Goal: Task Accomplishment & Management: Manage account settings

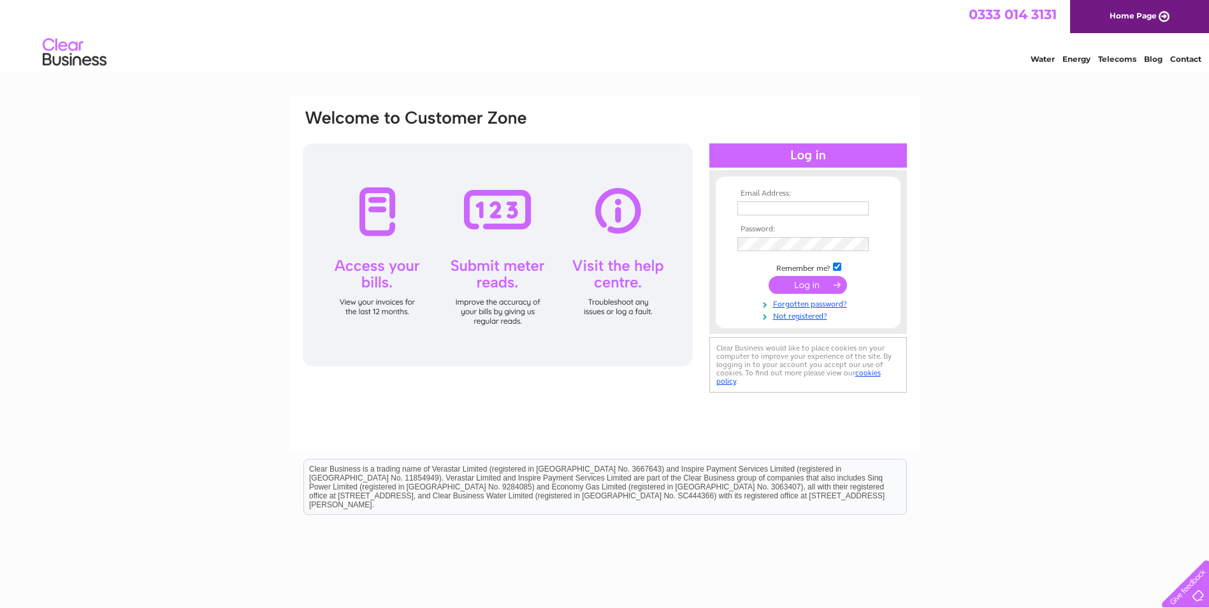
click at [794, 212] on input "text" at bounding box center [803, 208] width 131 height 14
type input "hardev.bhangu@uk.bp.com"
click at [804, 288] on input "submit" at bounding box center [808, 286] width 78 height 18
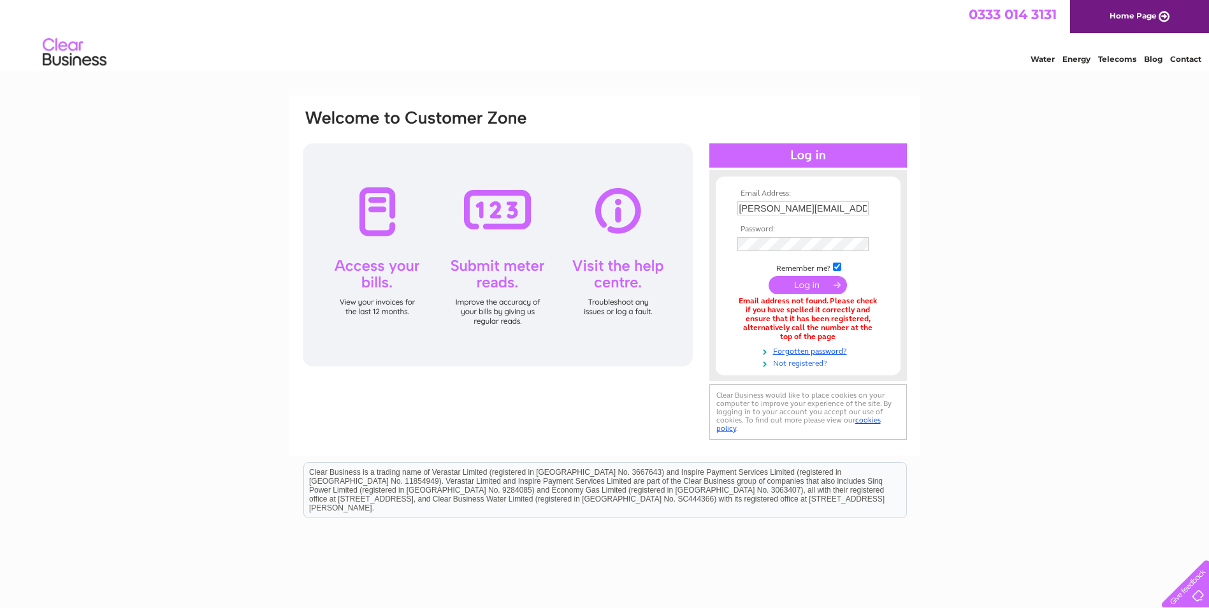
click at [787, 360] on link "Not registered?" at bounding box center [810, 362] width 145 height 12
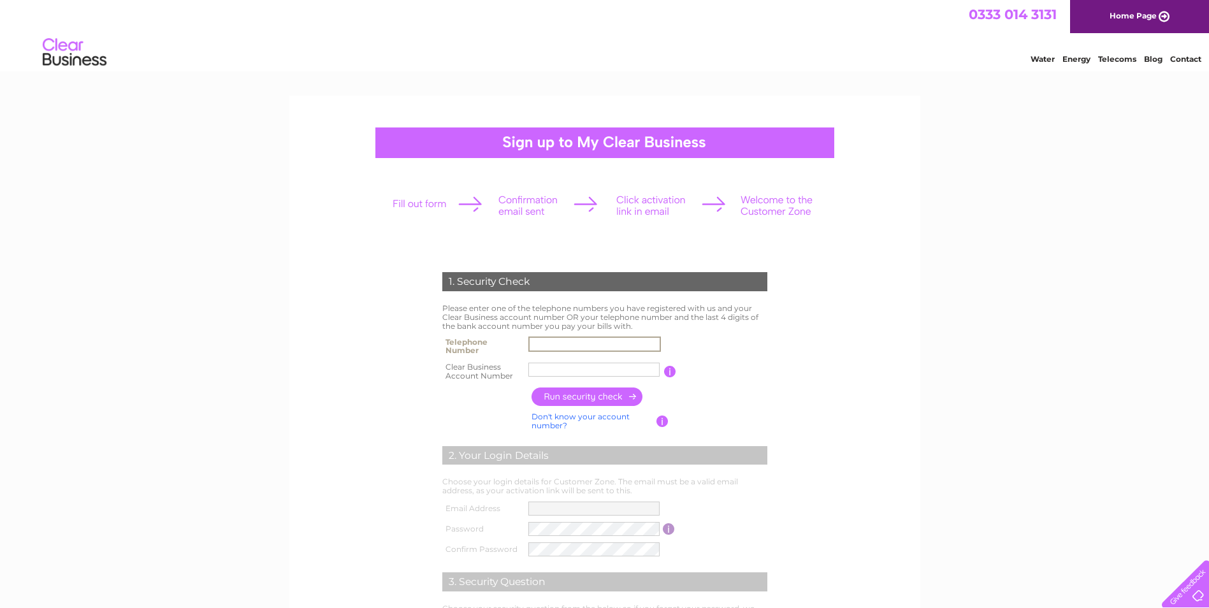
click at [579, 344] on input "text" at bounding box center [594, 344] width 133 height 15
type input "07768702690"
type input "bp plc"
drag, startPoint x: 573, startPoint y: 373, endPoint x: 510, endPoint y: 367, distance: 63.4
click at [510, 367] on tr "Clear Business Account Number bp plc You will find your account number on the t…" at bounding box center [605, 372] width 332 height 26
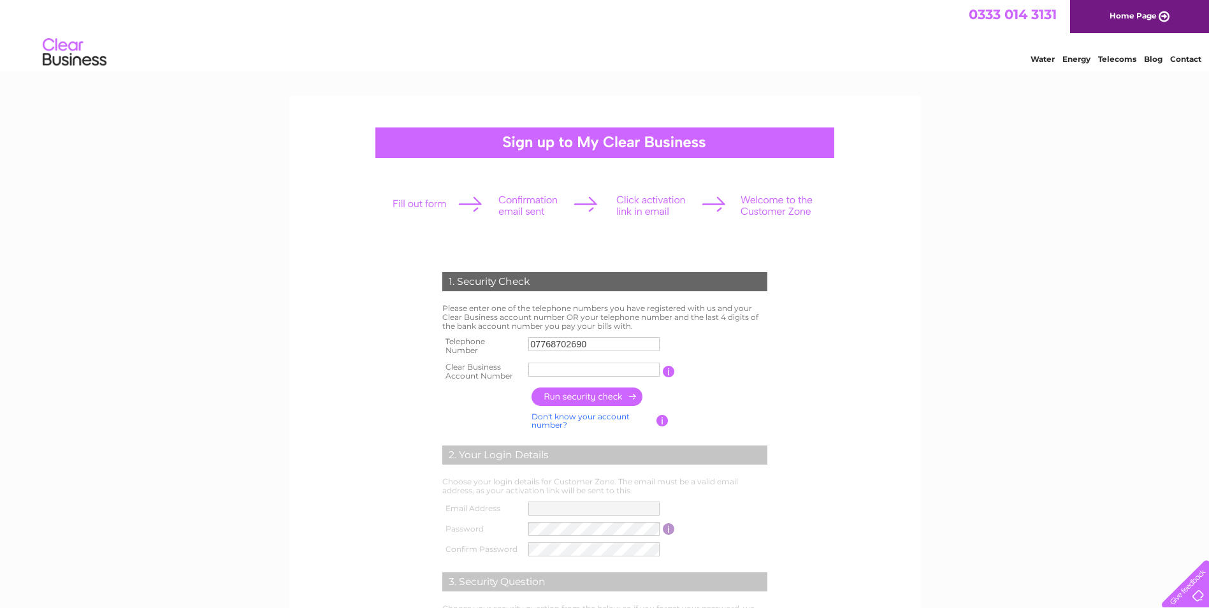
click at [673, 374] on input "button" at bounding box center [669, 371] width 12 height 11
click at [588, 368] on input "text" at bounding box center [593, 370] width 131 height 14
type input "994759"
click at [573, 397] on input "button" at bounding box center [588, 397] width 112 height 18
type input "bh*****@bp****"
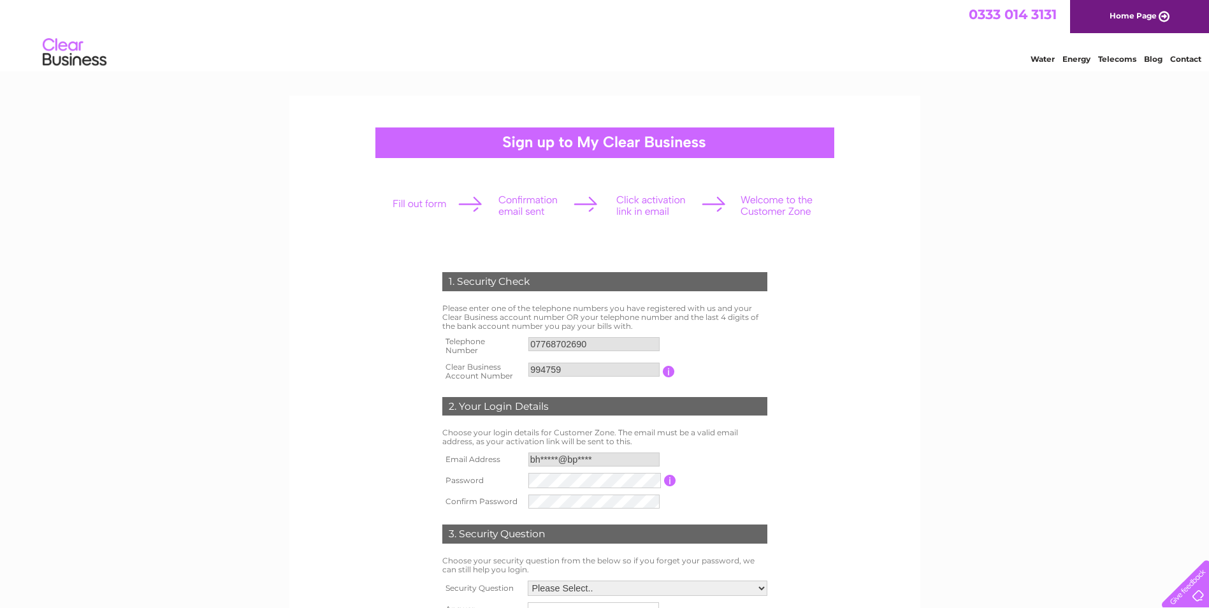
click at [762, 476] on td "Password must be at least 6 characters long" at bounding box center [723, 481] width 94 height 22
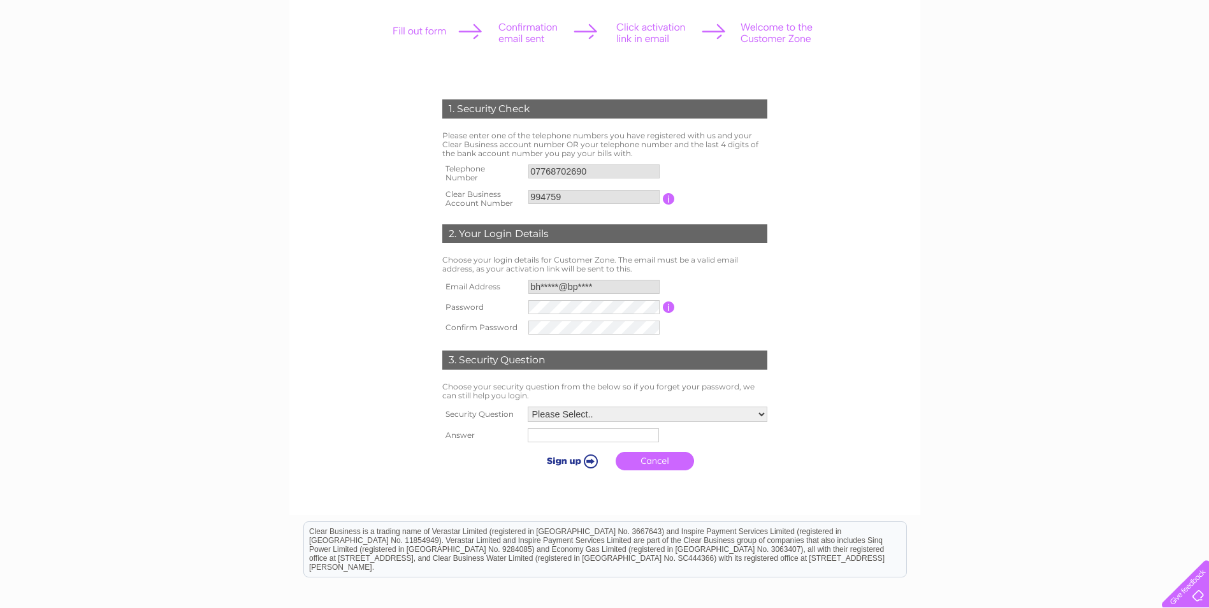
scroll to position [191, 0]
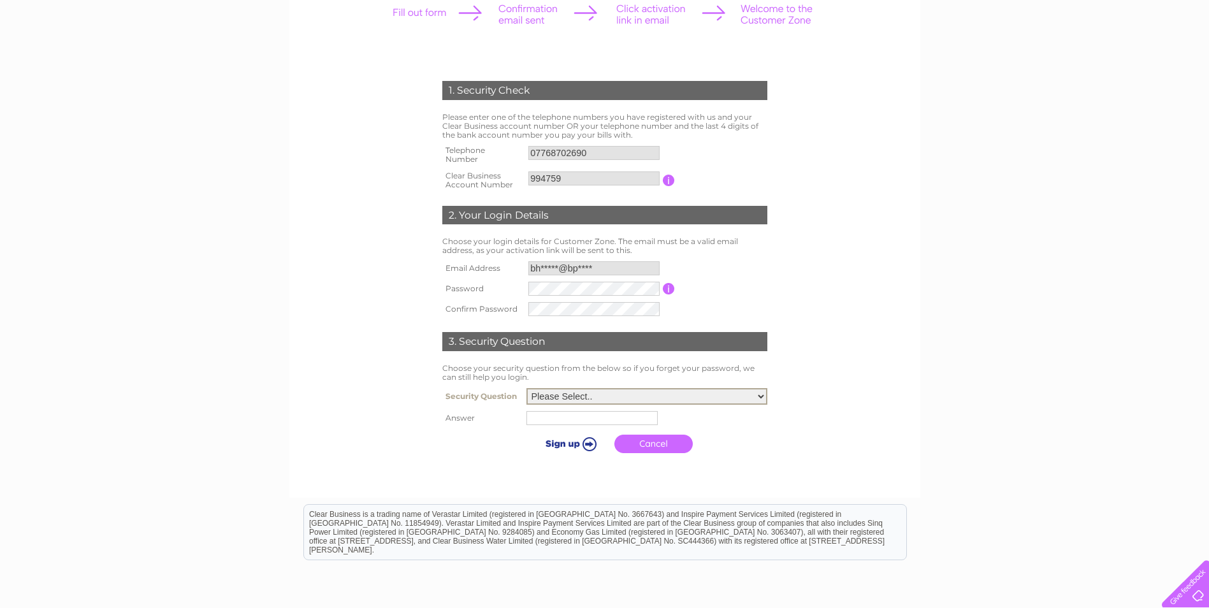
click at [764, 395] on select "Please Select.. In what town or city was your first job? In what town or city d…" at bounding box center [647, 396] width 241 height 17
select select "4"
click at [527, 389] on select "Please Select.. In what town or city was your first job? In what town or city d…" at bounding box center [647, 396] width 241 height 17
click at [602, 424] on input "text" at bounding box center [594, 417] width 133 height 15
type input "courtland avenue"
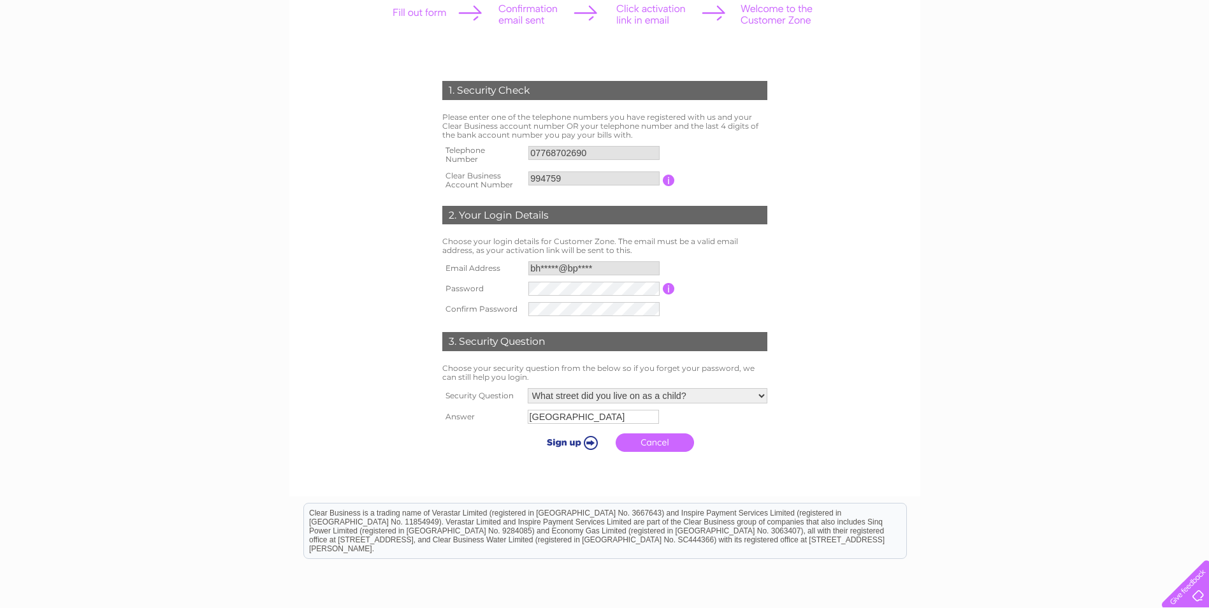
click at [565, 444] on input "submit" at bounding box center [570, 443] width 78 height 18
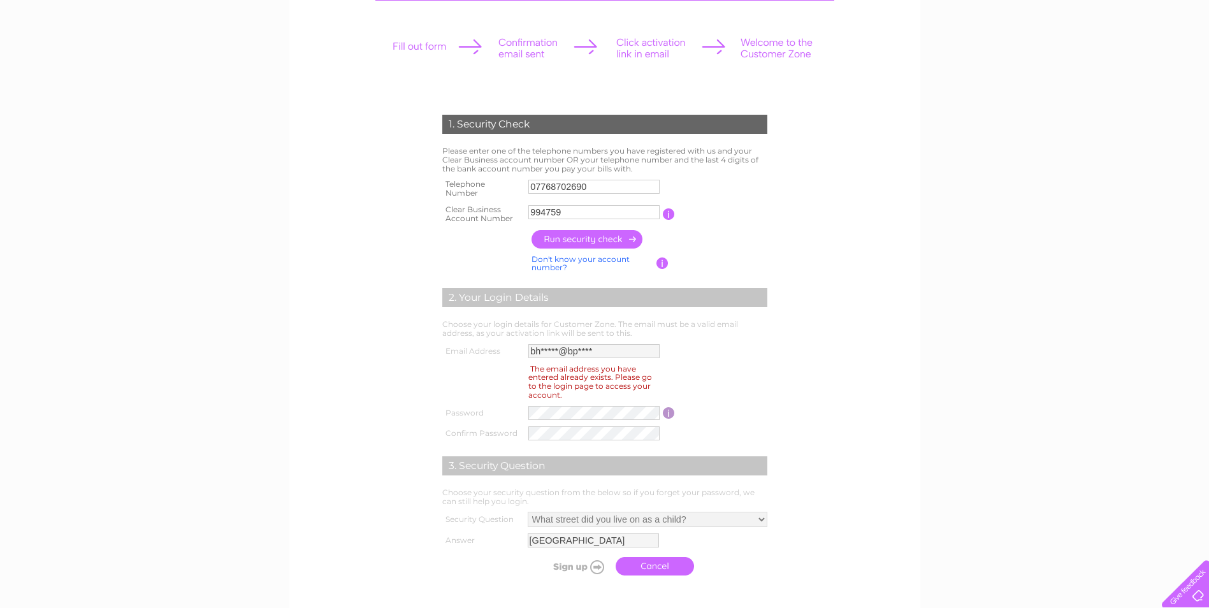
scroll to position [191, 0]
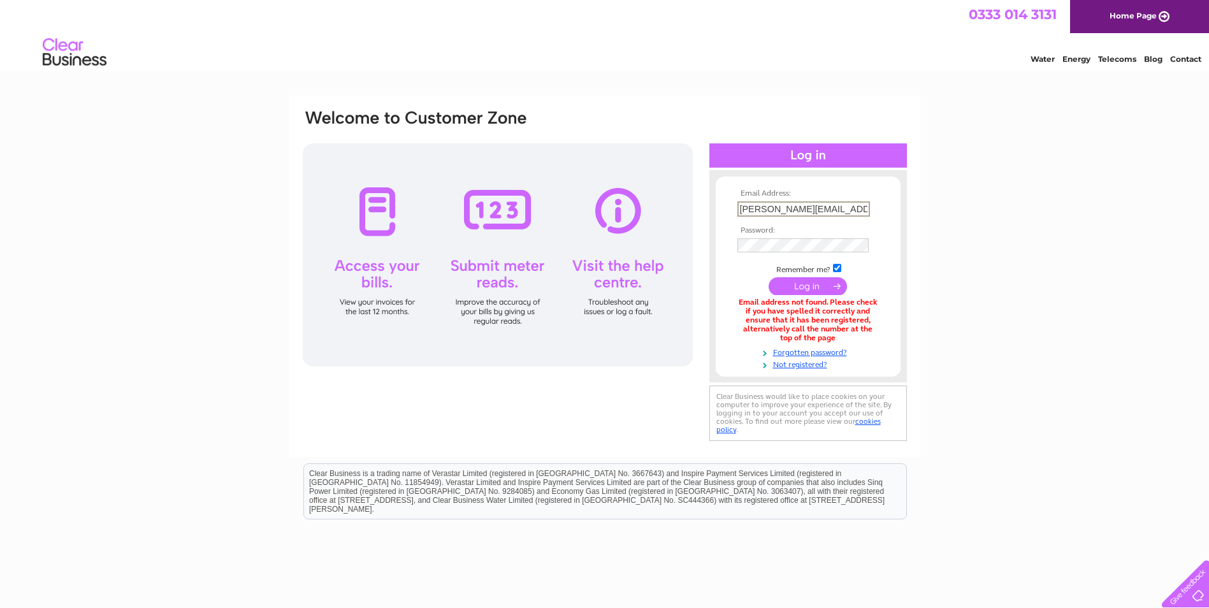
drag, startPoint x: 850, startPoint y: 210, endPoint x: 597, endPoint y: 190, distance: 253.3
click at [599, 190] on div "Email Address: hardev.bhangu@uk.bp.com Password:" at bounding box center [605, 276] width 607 height 336
type input "[EMAIL_ADDRESS][DOMAIN_NAME]"
click at [804, 282] on input "submit" at bounding box center [808, 286] width 78 height 18
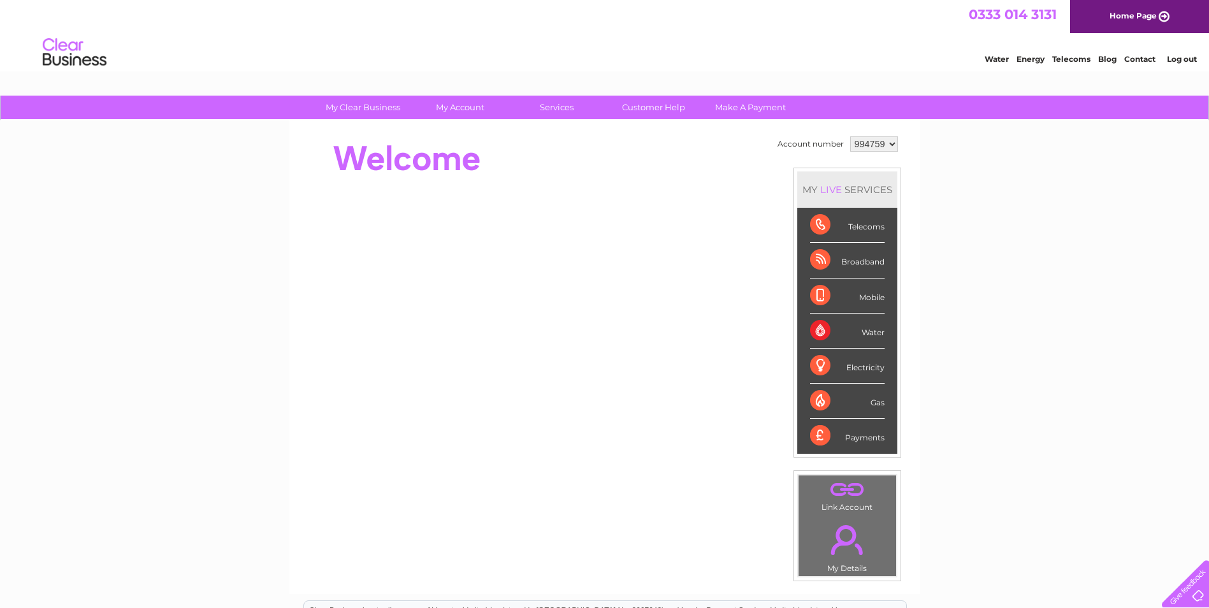
scroll to position [64, 0]
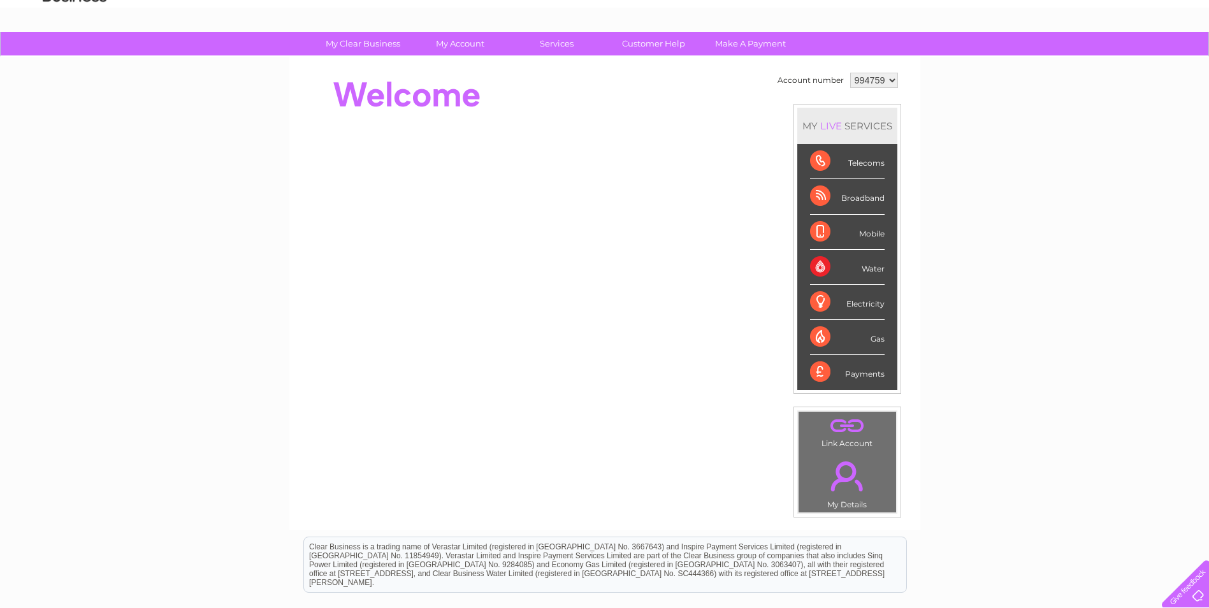
click at [845, 482] on link "." at bounding box center [847, 476] width 91 height 45
click at [864, 304] on div "Electricity" at bounding box center [847, 302] width 75 height 35
click at [820, 302] on div "Electricity" at bounding box center [847, 302] width 75 height 35
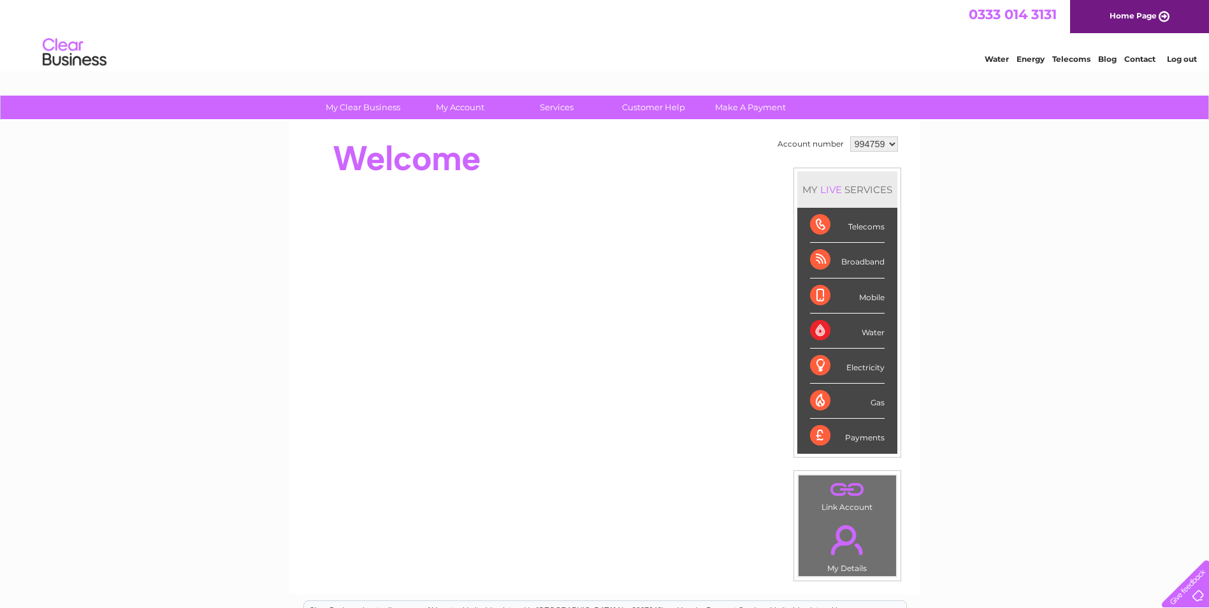
click at [816, 435] on div "Payments" at bounding box center [847, 436] width 75 height 34
click at [820, 395] on div "Gas" at bounding box center [847, 401] width 75 height 35
click at [826, 367] on div "Electricity" at bounding box center [847, 366] width 75 height 35
click at [1030, 60] on link "Energy" at bounding box center [1031, 59] width 28 height 10
